Goal: Task Accomplishment & Management: Manage account settings

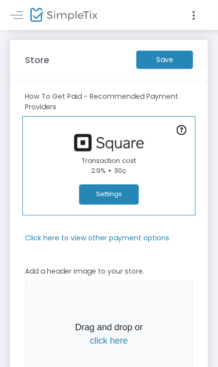
click at [92, 196] on button "Settings" at bounding box center [109, 195] width 60 height 20
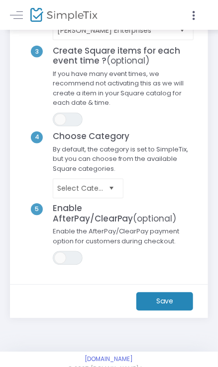
scroll to position [160, 0]
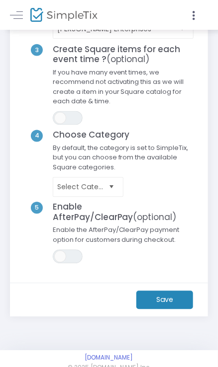
click at [170, 302] on m-button "Save" at bounding box center [164, 300] width 57 height 18
click at [66, 258] on span "ON OFF" at bounding box center [68, 257] width 30 height 14
click at [79, 209] on h4 "Enable AfterPay/ClearPay (optional)" at bounding box center [123, 212] width 151 height 20
click at [73, 256] on span "ON" at bounding box center [75, 256] width 5 height 5
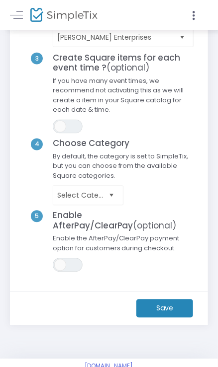
scroll to position [175, 0]
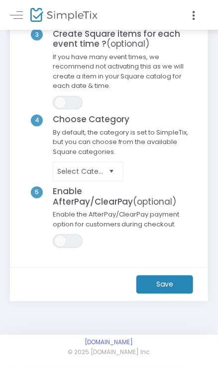
click at [157, 288] on m-button "Save" at bounding box center [164, 285] width 57 height 18
click at [114, 172] on span "Select" at bounding box center [111, 172] width 16 height 16
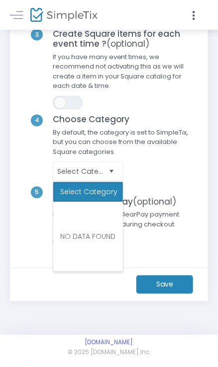
click at [181, 160] on span "By default, the category is set to SimpleTix, but you can choose from the avail…" at bounding box center [123, 145] width 151 height 34
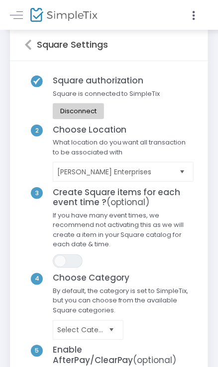
scroll to position [0, 0]
